Goal: Task Accomplishment & Management: Complete application form

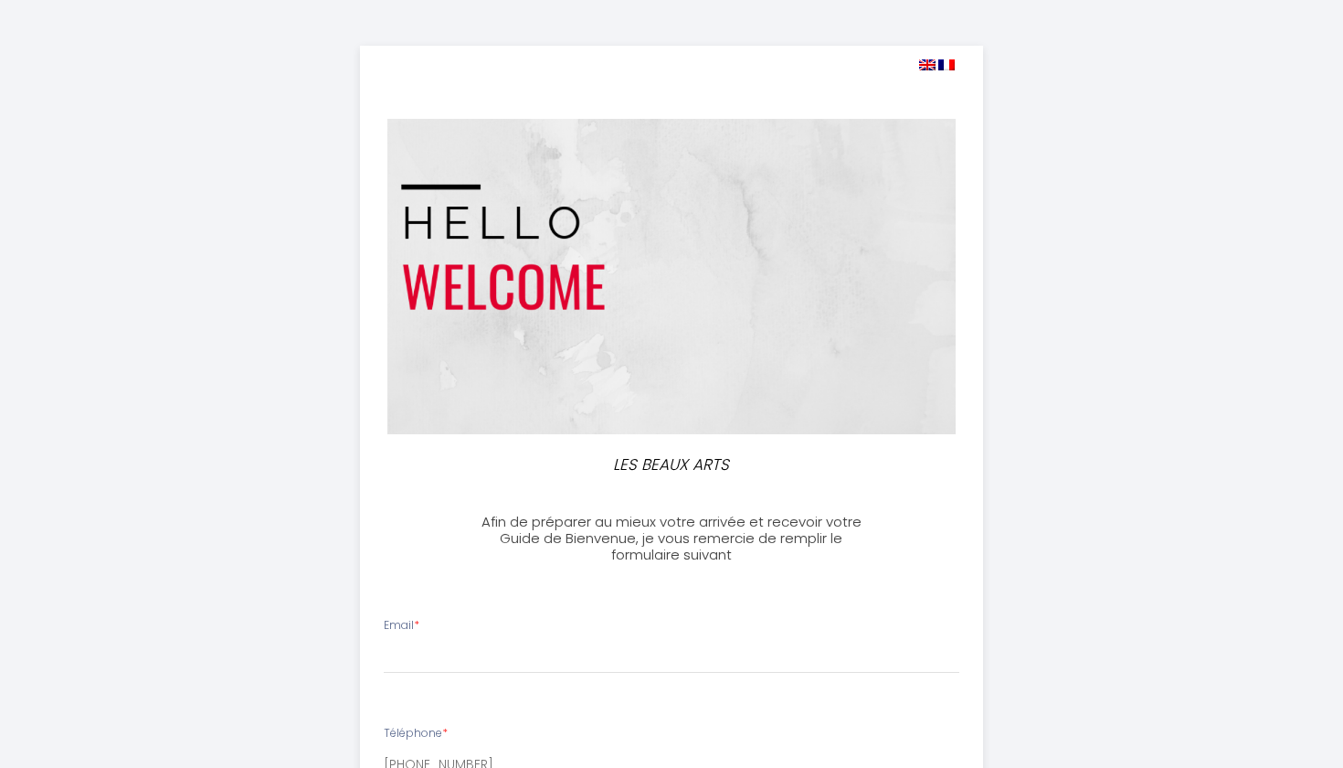
select select
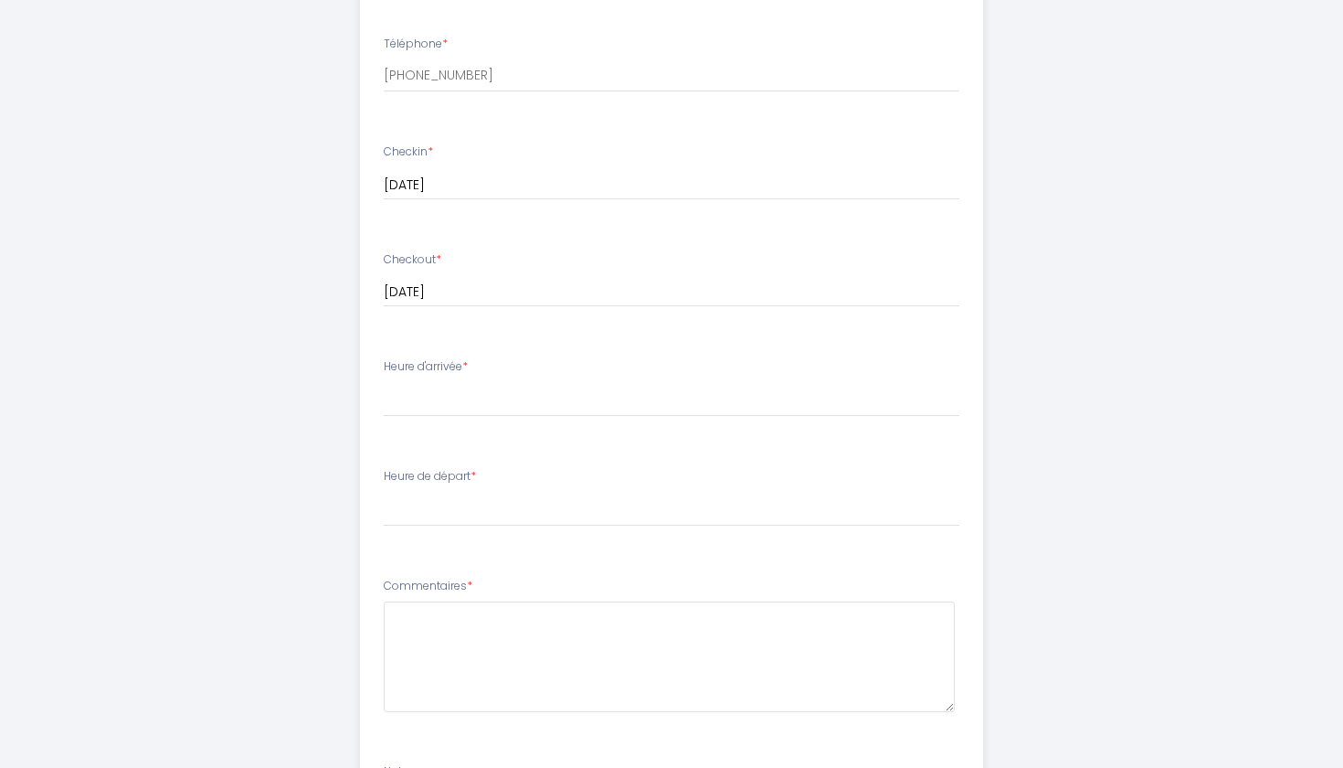
scroll to position [703, 0]
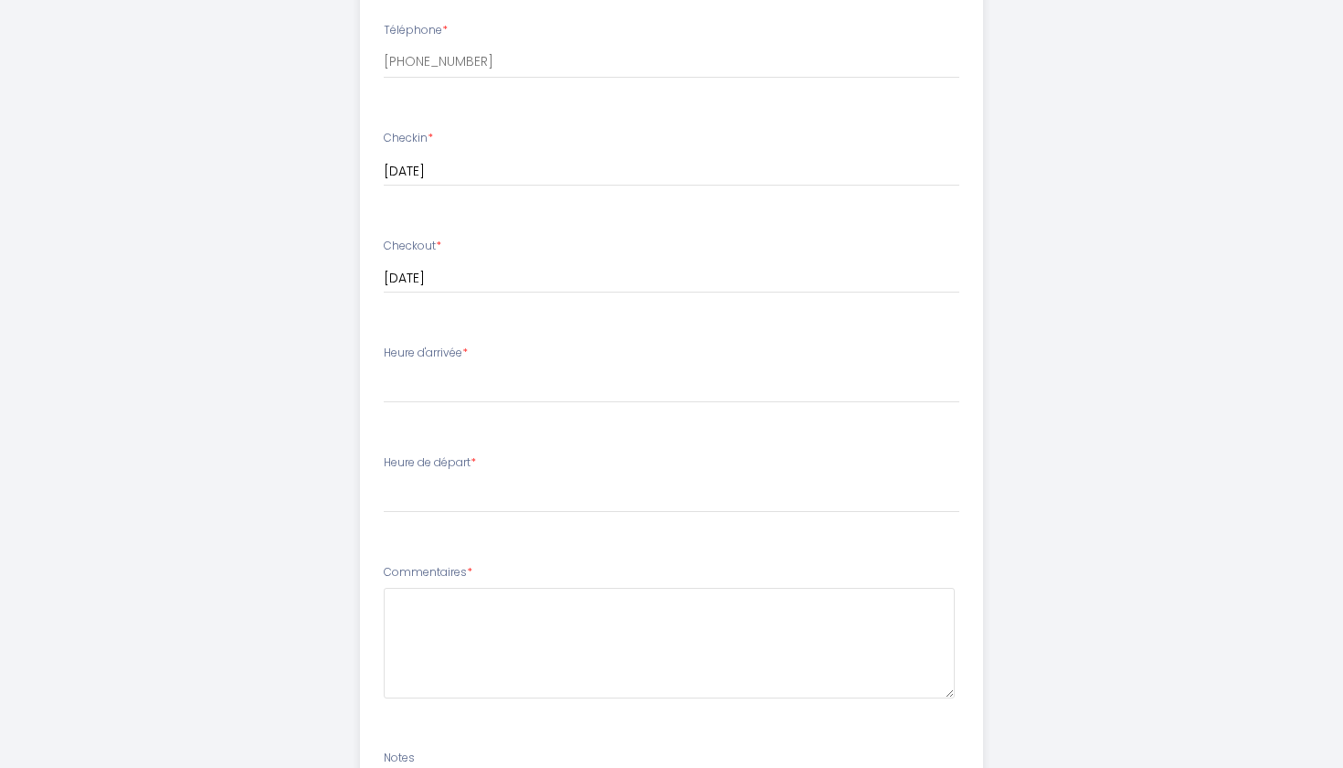
type input "[EMAIL_ADDRESS][DOMAIN_NAME]"
select select "16:30"
select select "10:00"
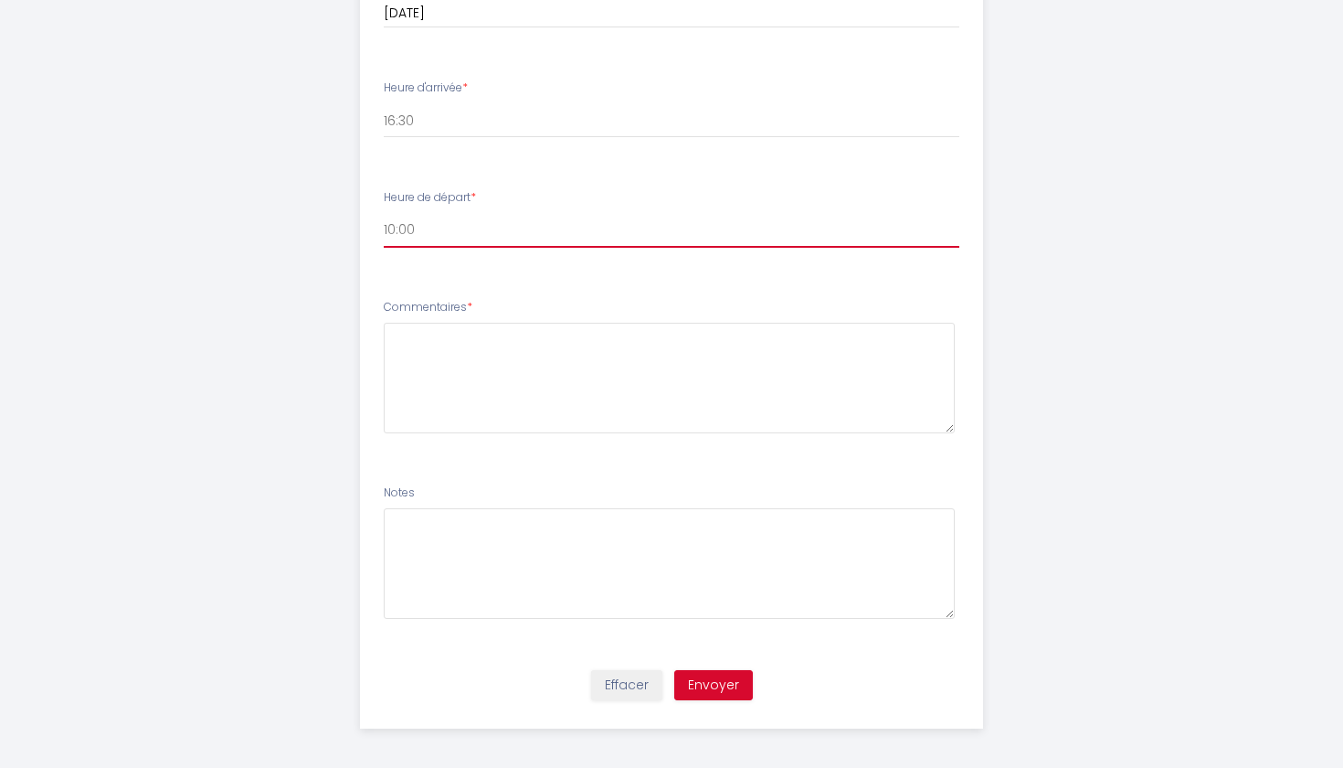
scroll to position [967, 0]
click at [712, 684] on button "Envoyer" at bounding box center [713, 686] width 79 height 31
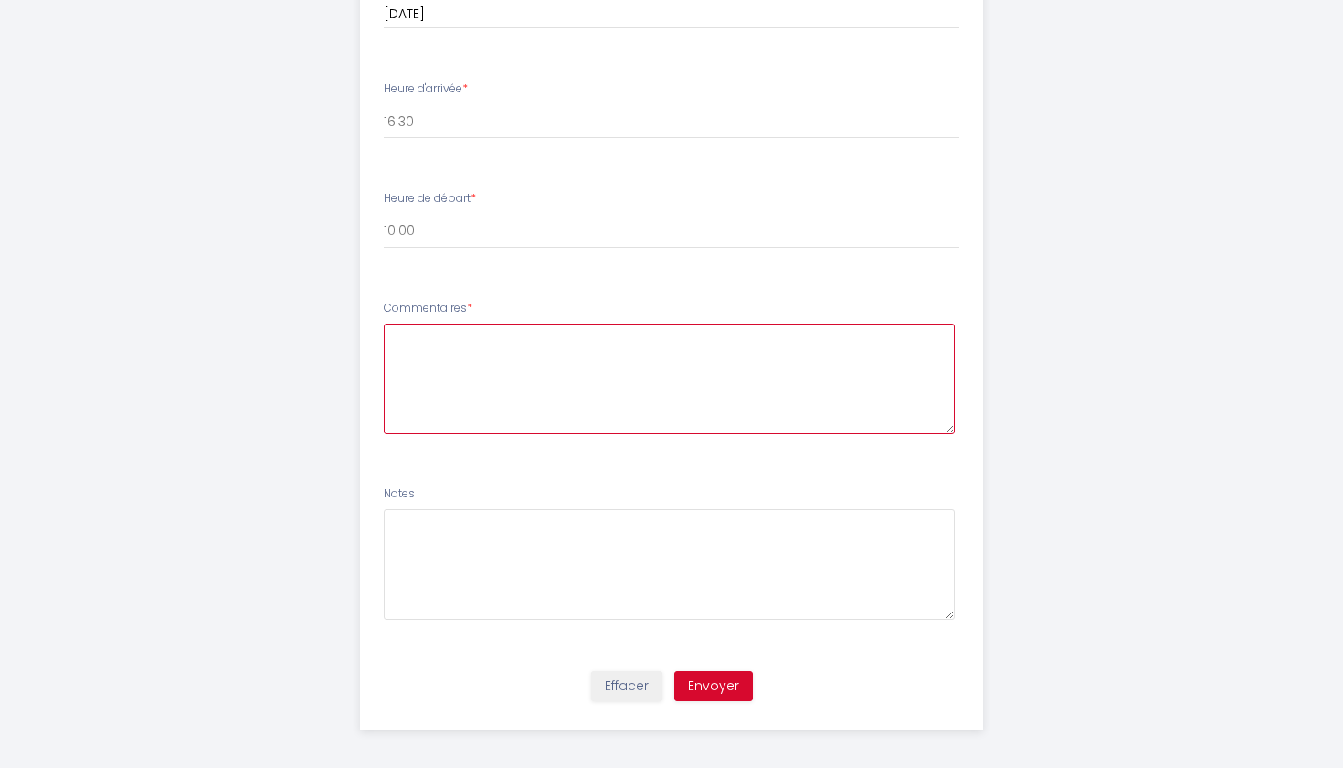
type textarea "J"
type textarea "Je viens en train, donc en fonction du trafic ferroviaire un retard est possibl…"
click at [700, 485] on div "Notes" at bounding box center [672, 552] width 577 height 134
click at [726, 681] on button "Envoyer" at bounding box center [713, 686] width 79 height 31
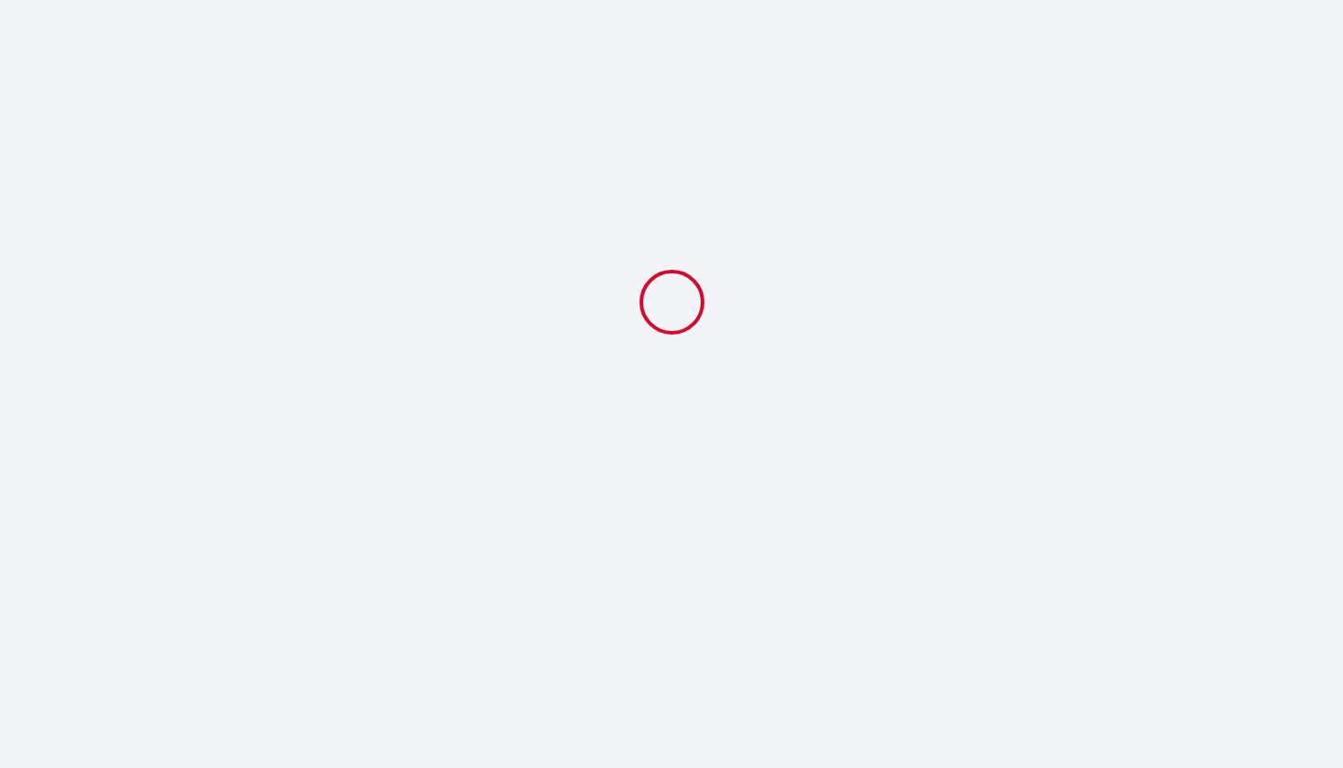
select select "16:30"
select select "10:00"
